Goal: Check status: Check status

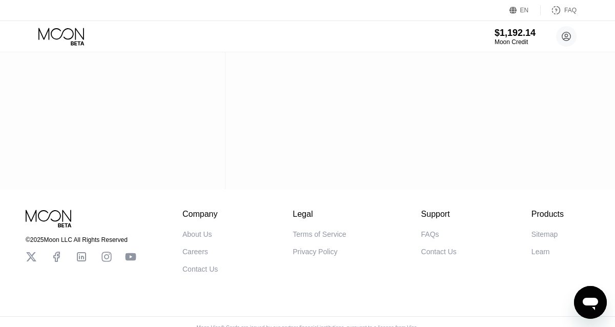
scroll to position [150, 0]
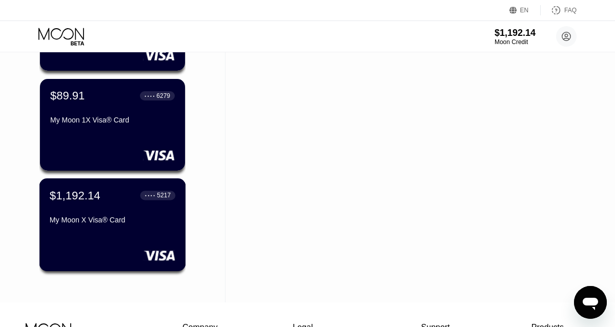
click at [119, 216] on div "My Moon X Visa® Card" at bounding box center [113, 220] width 126 height 8
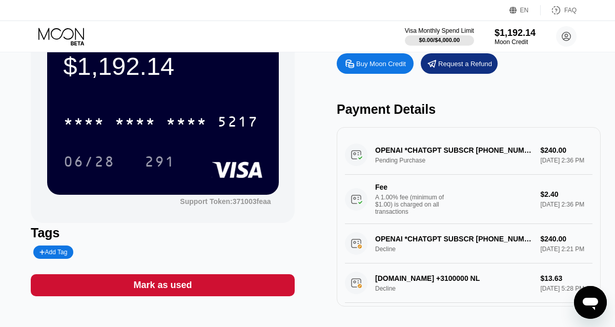
scroll to position [41, 0]
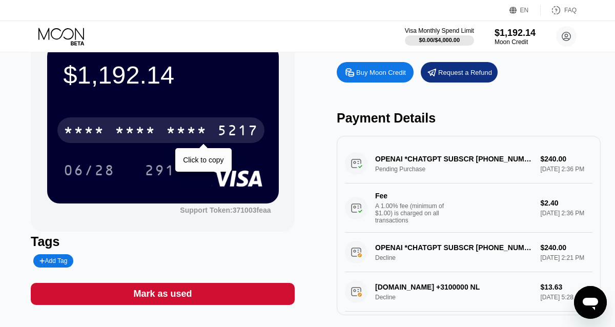
click at [150, 129] on div "* * * *" at bounding box center [135, 132] width 41 height 16
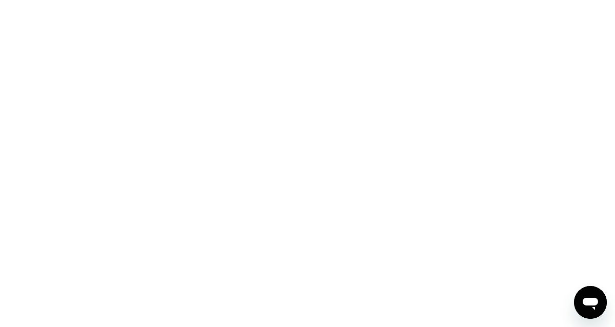
click at [580, 104] on div at bounding box center [307, 163] width 615 height 327
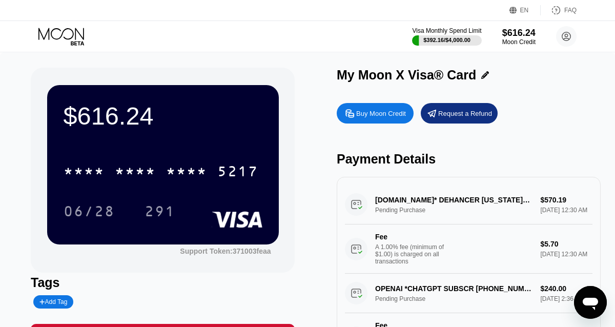
click at [74, 38] on icon at bounding box center [62, 37] width 48 height 18
